Goal: Transaction & Acquisition: Purchase product/service

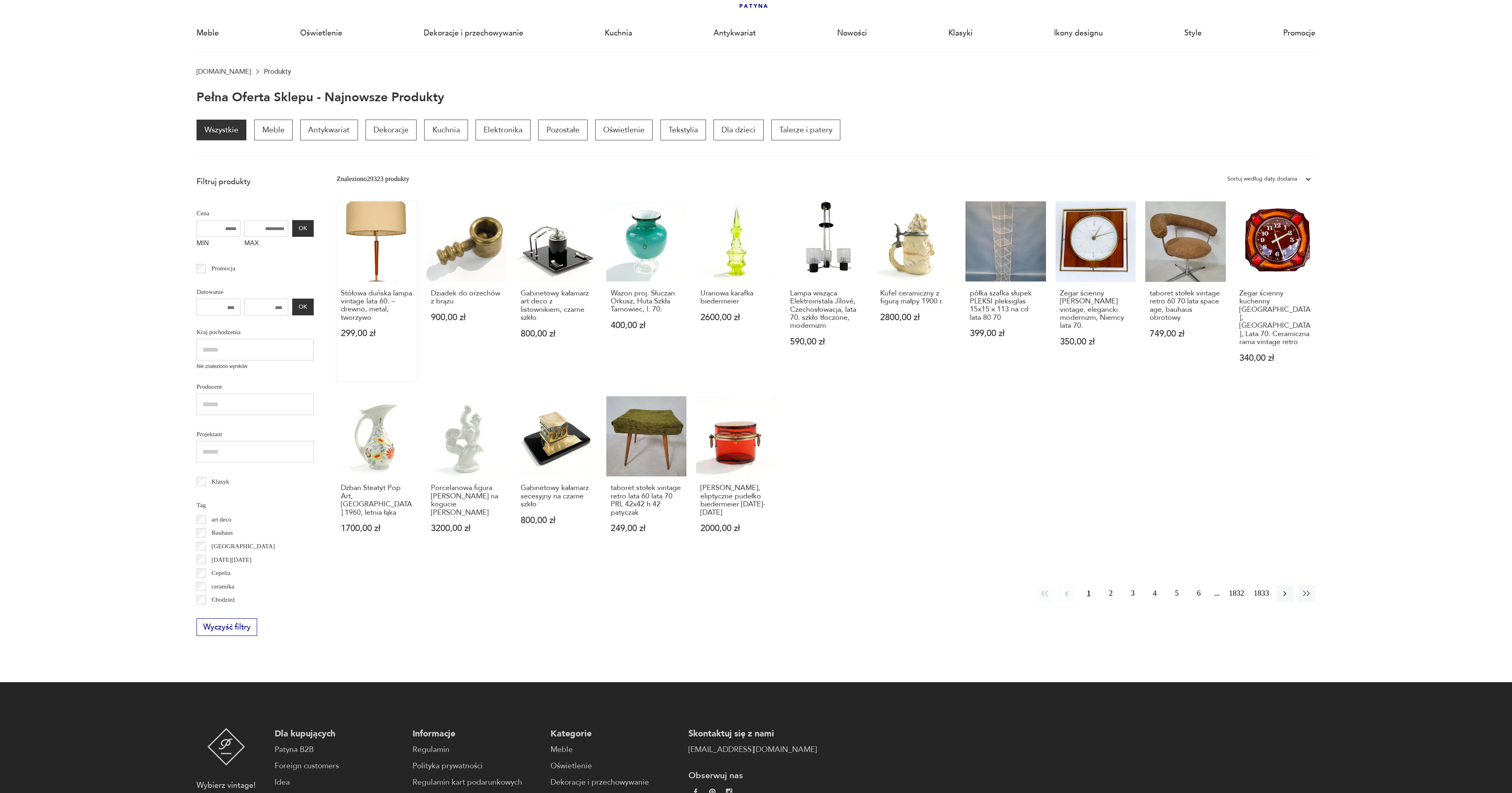
click at [371, 258] on link "Stółowa duńska lampa vintage lata 60. – drewno, metal, tworzywo 299,00 zł" at bounding box center [377, 291] width 80 height 179
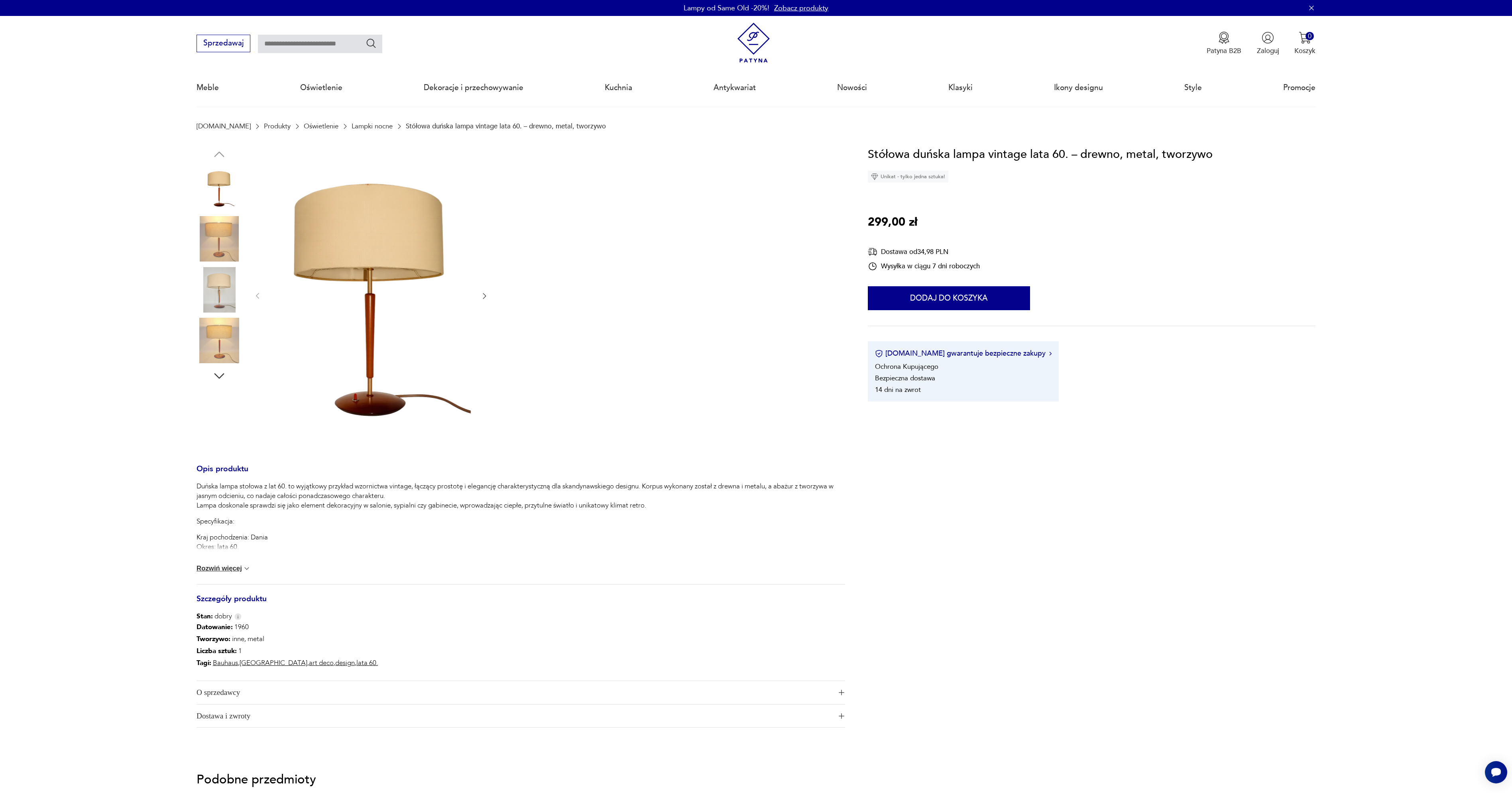
click at [217, 241] on img at bounding box center [219, 239] width 46 height 46
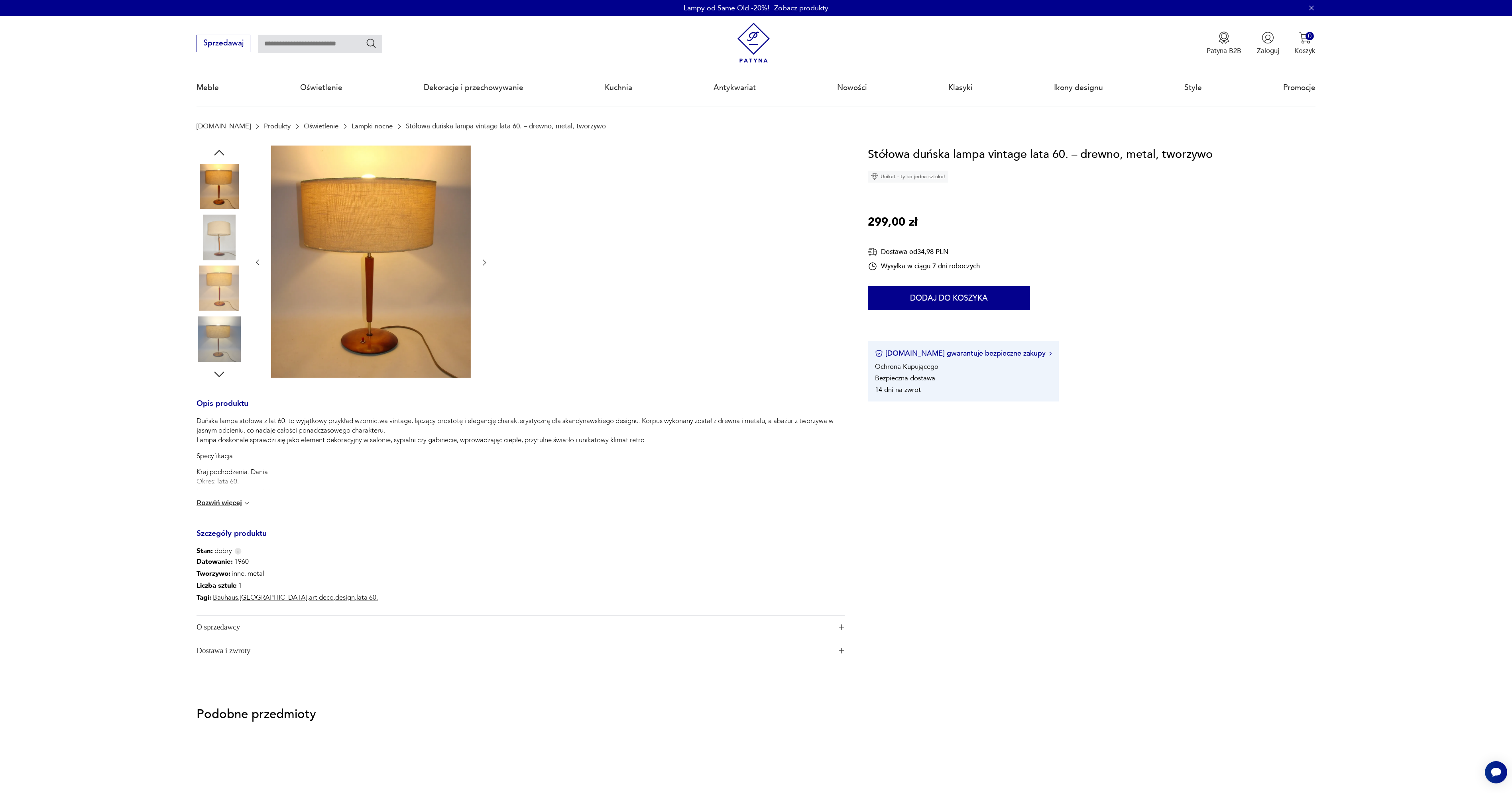
click at [214, 273] on img at bounding box center [219, 289] width 46 height 46
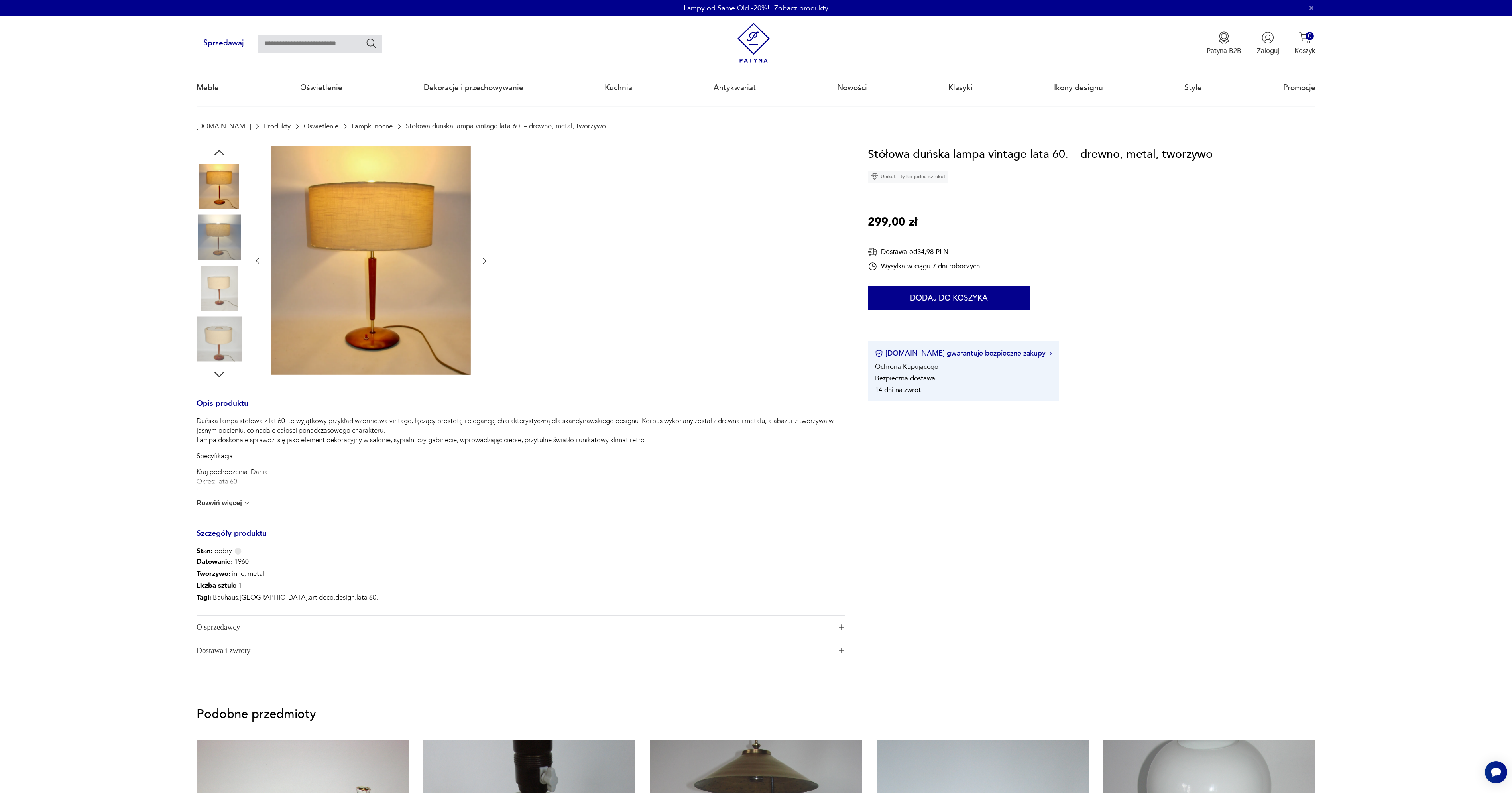
click at [215, 341] on img at bounding box center [219, 339] width 46 height 46
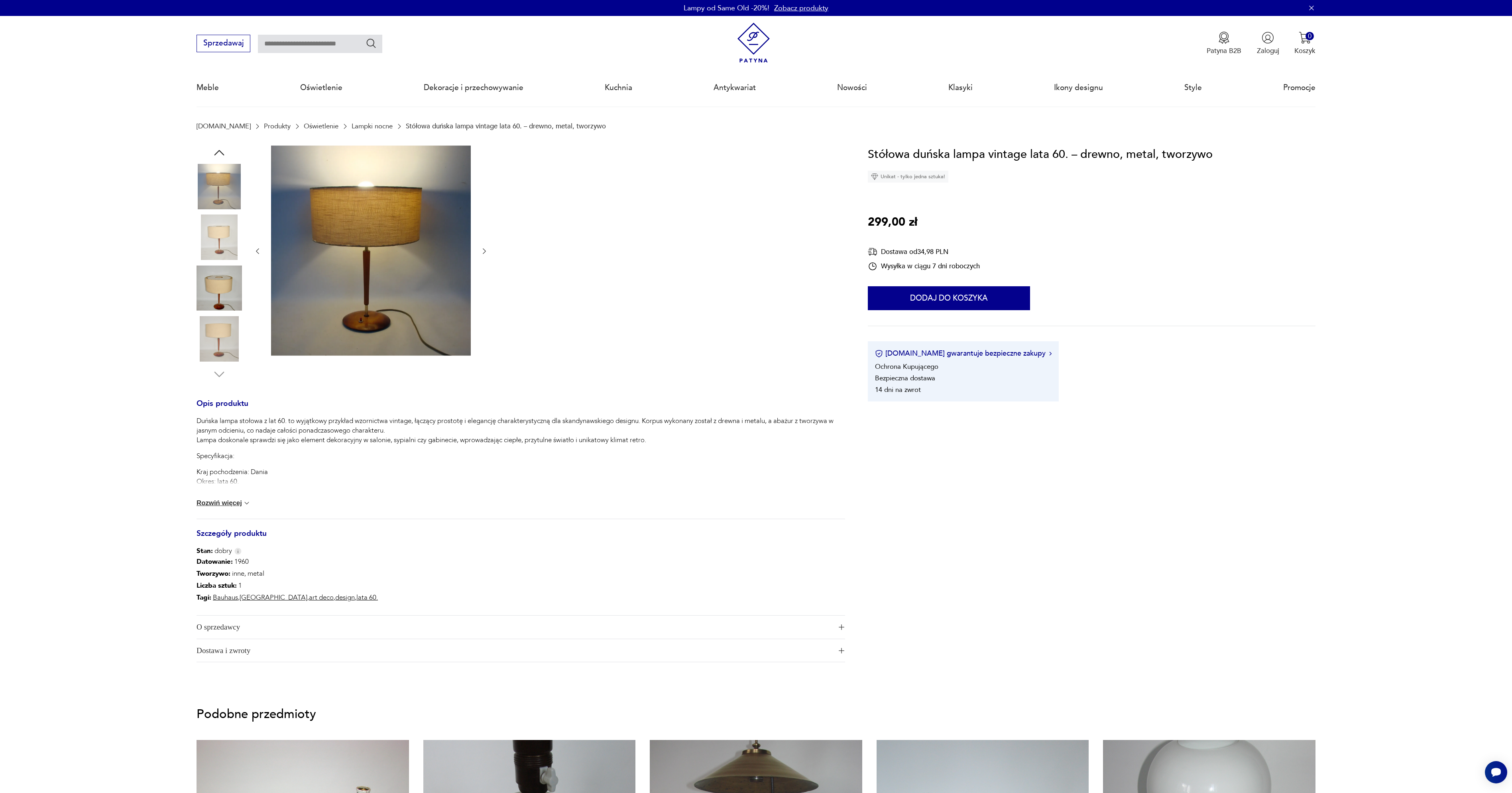
click at [218, 360] on img at bounding box center [219, 339] width 46 height 46
